Goal: Task Accomplishment & Management: Manage account settings

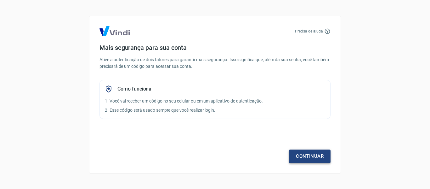
click at [295, 154] on link "Continuar" at bounding box center [310, 155] width 42 height 13
click at [307, 156] on link "Continuar" at bounding box center [310, 155] width 42 height 13
